Goal: Task Accomplishment & Management: Manage account settings

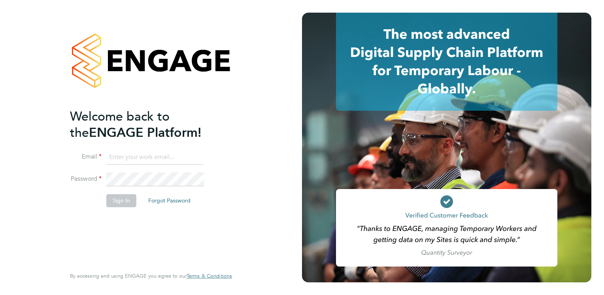
type input "lee.johnson2@hmsworks.co.uk"
click at [117, 197] on button "Sign In" at bounding box center [121, 200] width 30 height 13
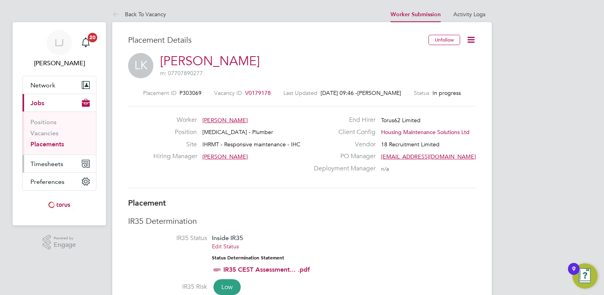
click at [49, 162] on span "Timesheets" at bounding box center [46, 164] width 33 height 8
click at [47, 162] on span "Timesheets" at bounding box center [46, 164] width 33 height 8
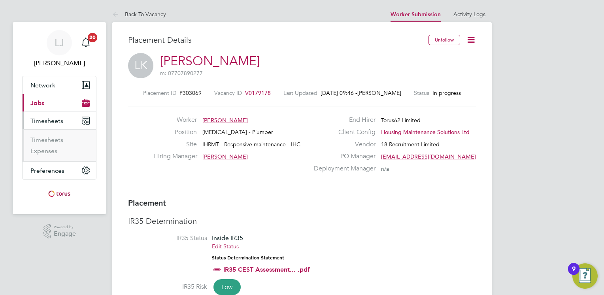
click at [43, 122] on span "Timesheets" at bounding box center [46, 121] width 33 height 8
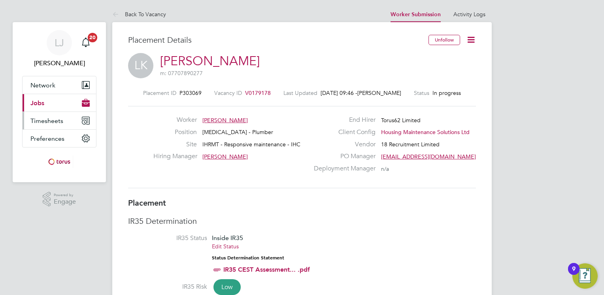
click at [43, 121] on span "Timesheets" at bounding box center [46, 121] width 33 height 8
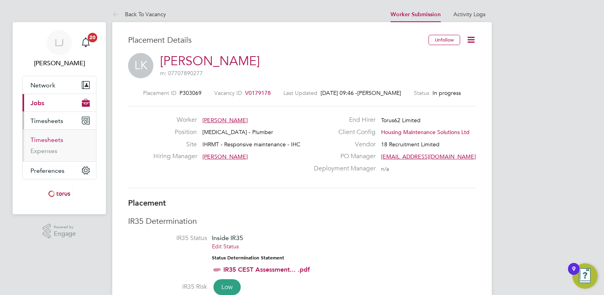
click at [41, 140] on link "Timesheets" at bounding box center [46, 140] width 33 height 8
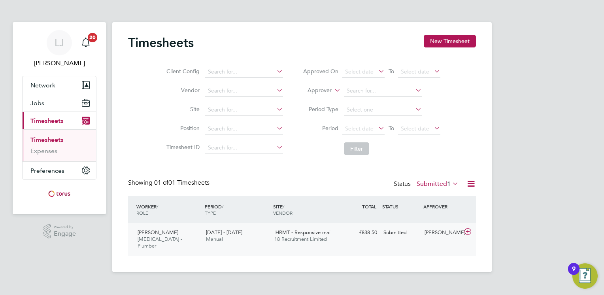
click at [303, 236] on span "18 Recruitment Limited" at bounding box center [300, 239] width 53 height 7
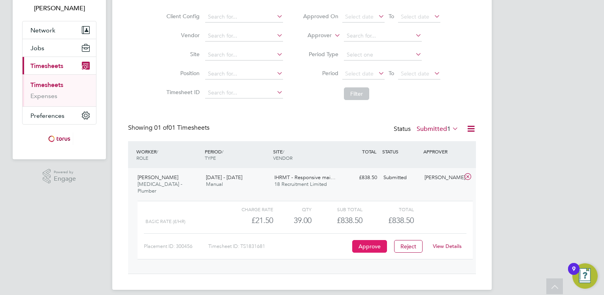
click at [367, 240] on button "Approve" at bounding box center [369, 246] width 35 height 13
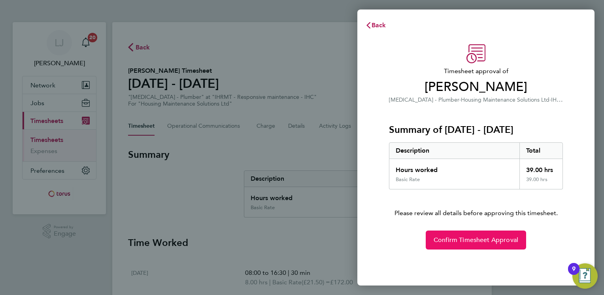
click at [458, 240] on span "Confirm Timesheet Approval" at bounding box center [475, 240] width 85 height 8
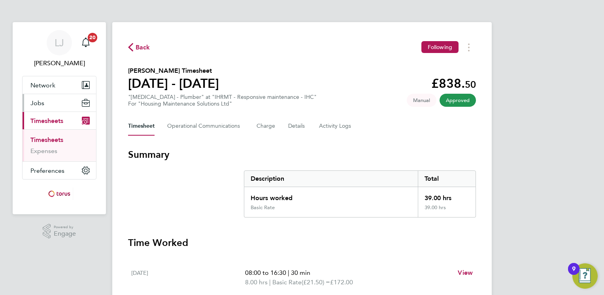
click at [35, 101] on span "Jobs" at bounding box center [37, 103] width 14 height 8
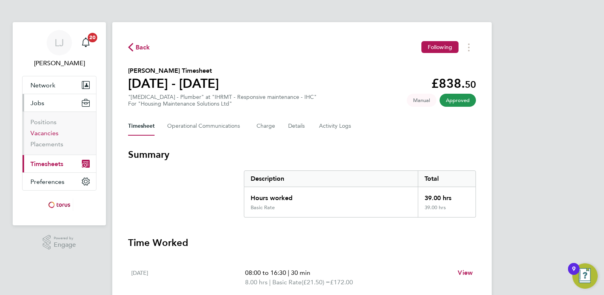
click at [43, 131] on link "Vacancies" at bounding box center [44, 133] width 28 height 8
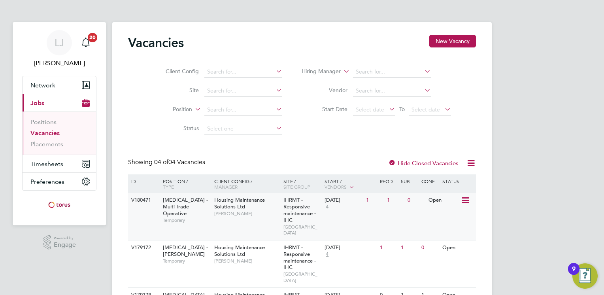
scroll to position [40, 0]
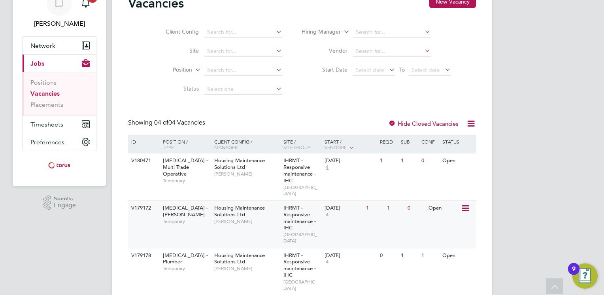
click at [465, 204] on icon at bounding box center [465, 208] width 8 height 9
click at [286, 213] on span "IHRMT - Responsive maintenance - IHC" at bounding box center [299, 217] width 32 height 27
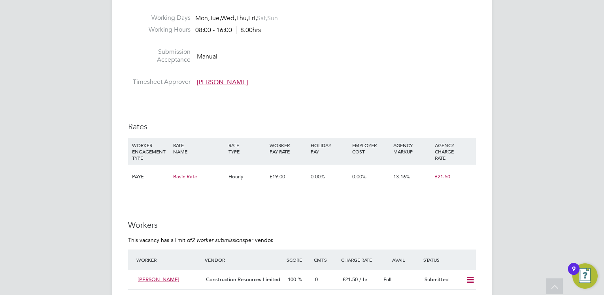
scroll to position [514, 0]
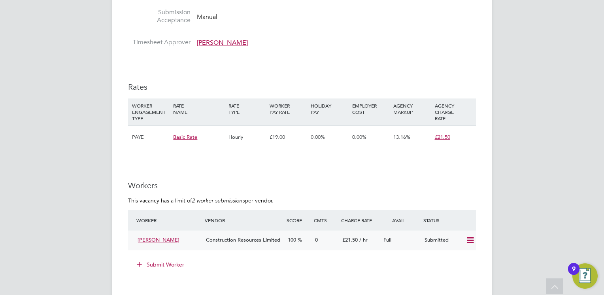
click at [469, 241] on icon at bounding box center [470, 240] width 10 height 6
click at [460, 255] on li "Offer" at bounding box center [460, 256] width 28 height 11
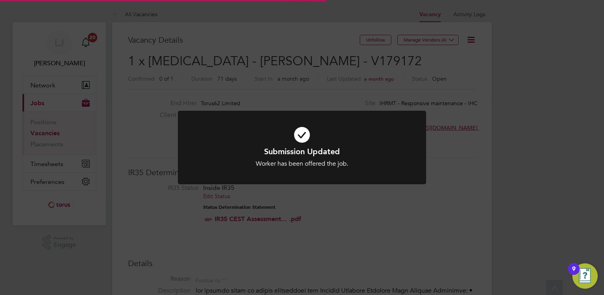
scroll to position [23, 55]
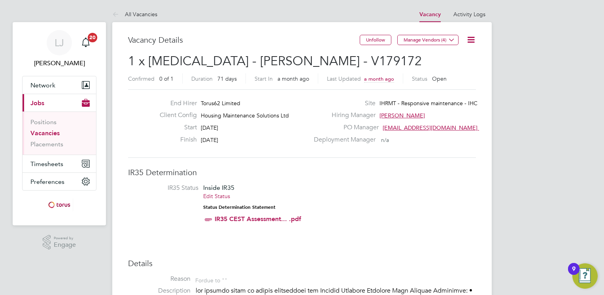
click at [49, 134] on link "Vacancies" at bounding box center [44, 133] width 29 height 8
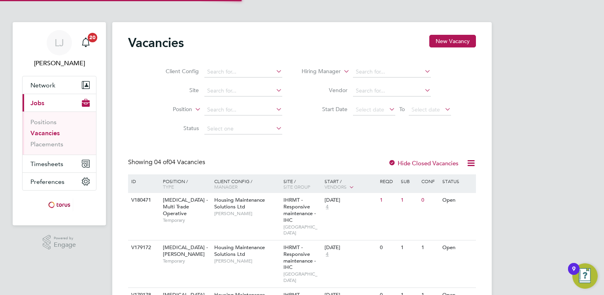
click at [49, 134] on link "Vacancies" at bounding box center [44, 133] width 29 height 8
